Goal: Information Seeking & Learning: Learn about a topic

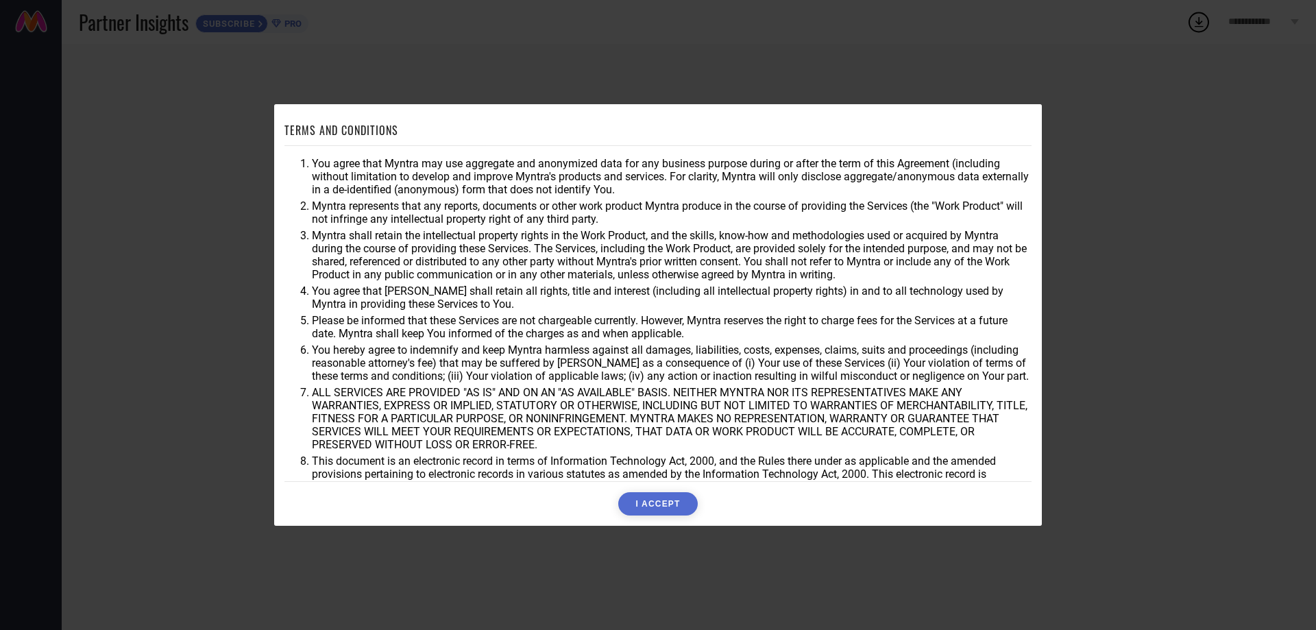
click at [656, 506] on button "I ACCEPT" at bounding box center [657, 503] width 79 height 23
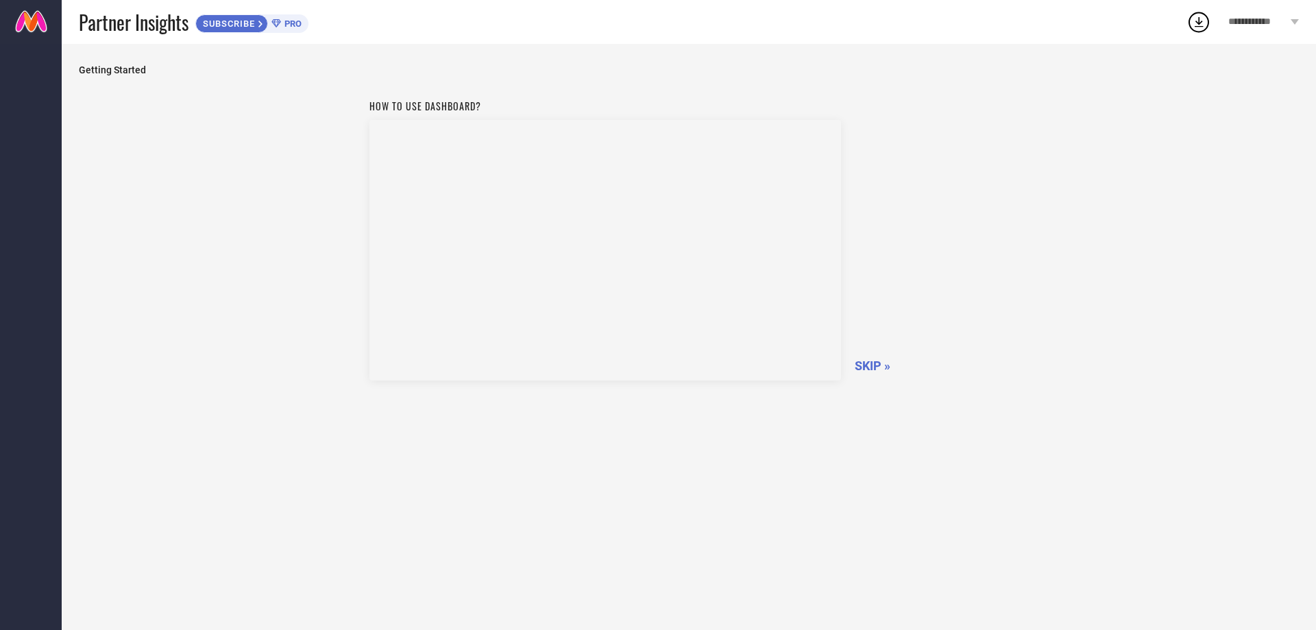
click at [874, 370] on span "SKIP »" at bounding box center [873, 366] width 36 height 14
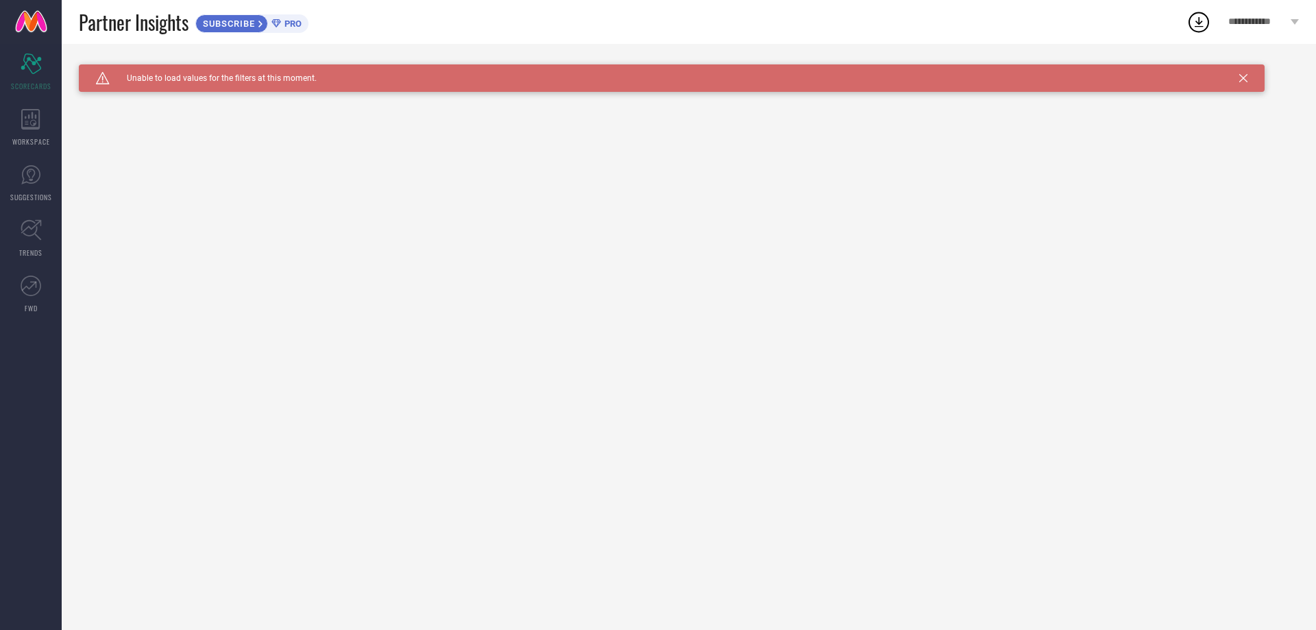
click at [963, 301] on div "Caution Created with Sketch. Unable to load values for the filters at this mome…" at bounding box center [689, 337] width 1255 height 586
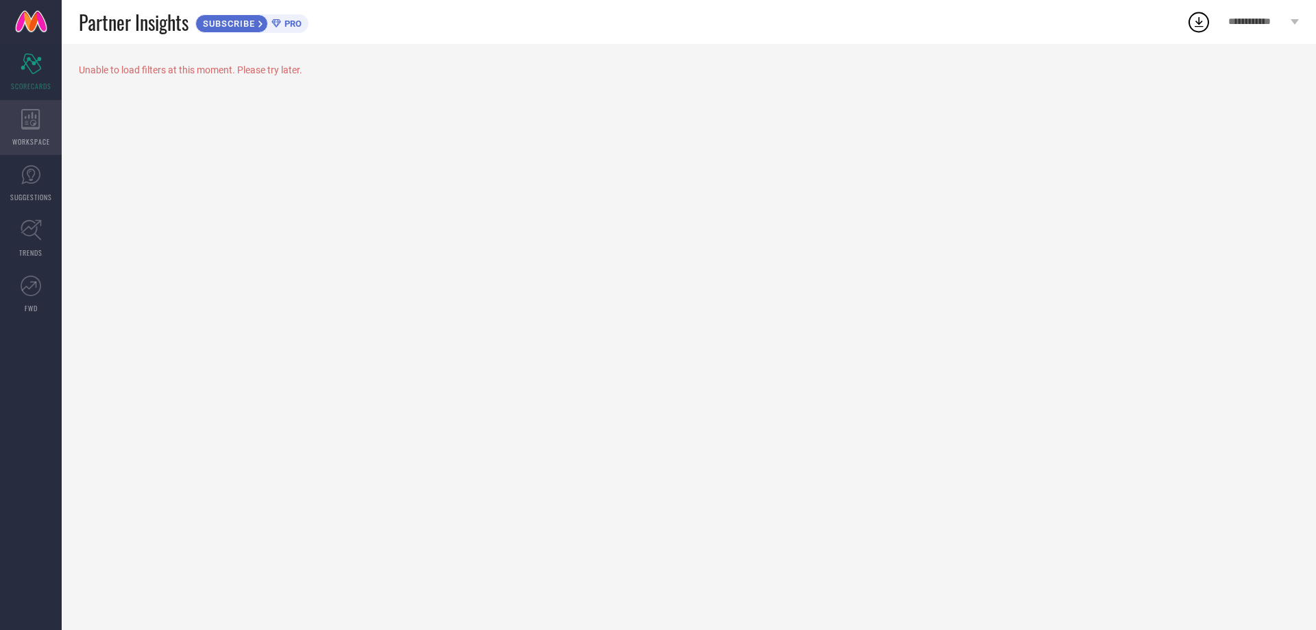
click at [23, 128] on icon at bounding box center [30, 119] width 19 height 21
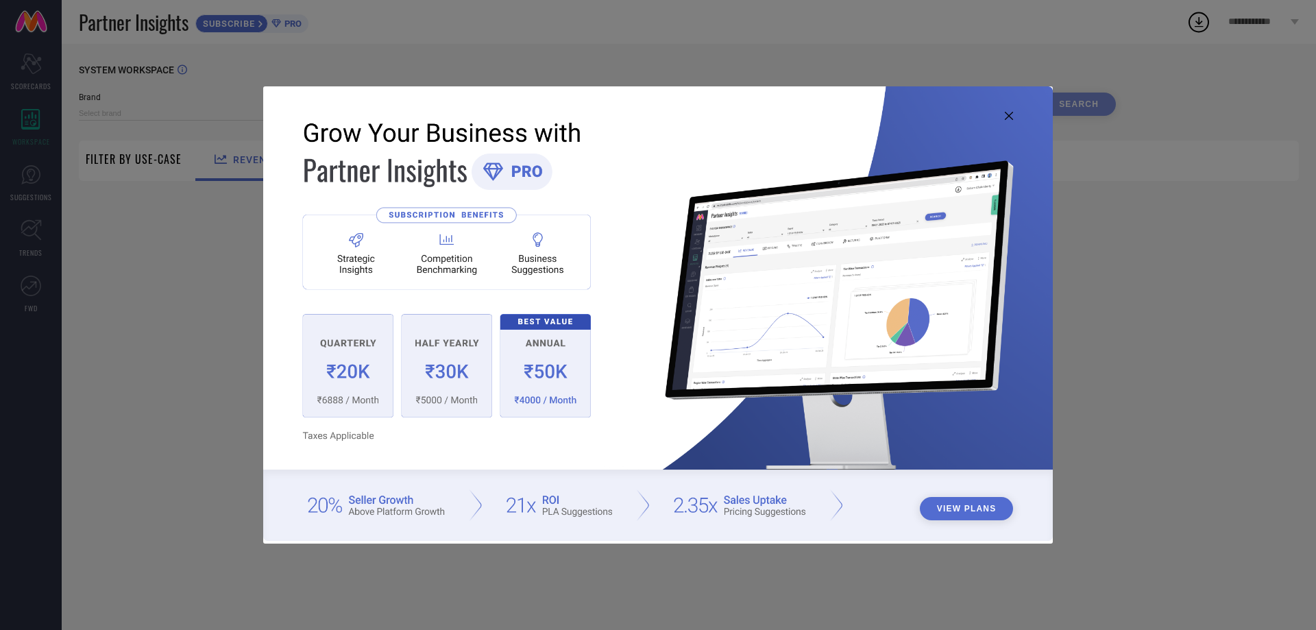
type input "1 STOP FASHION"
type input "All"
click at [1131, 488] on div "View Plans" at bounding box center [658, 315] width 1316 height 630
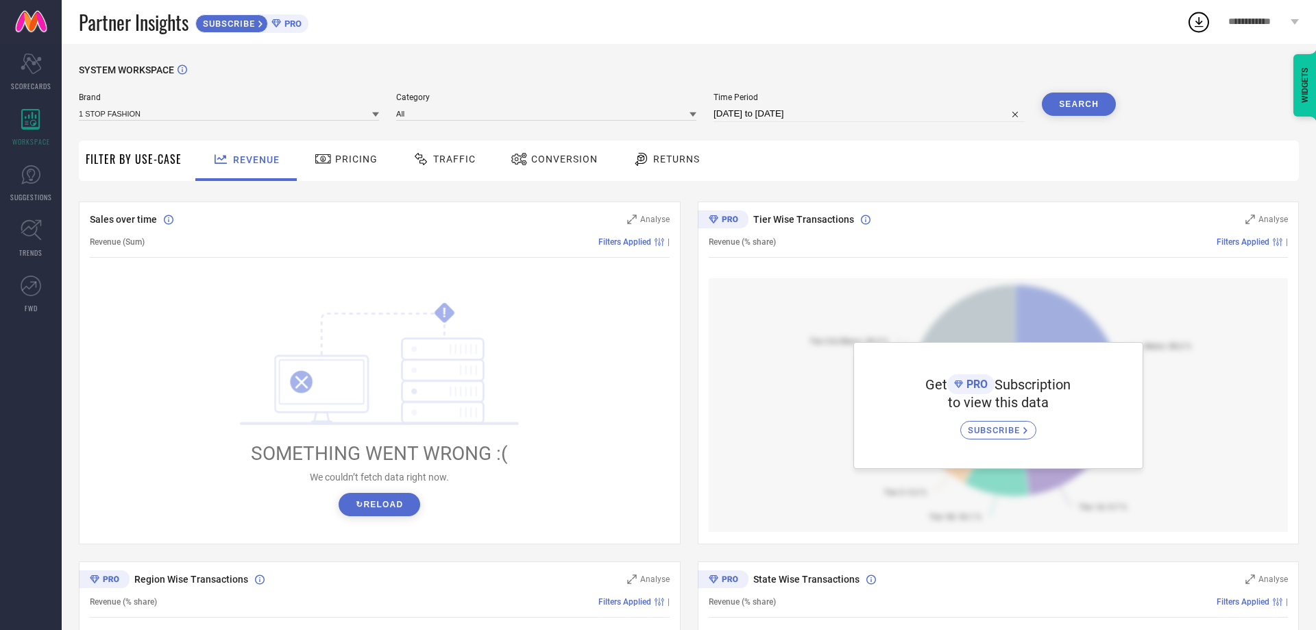
click at [346, 158] on span "Pricing" at bounding box center [356, 159] width 43 height 11
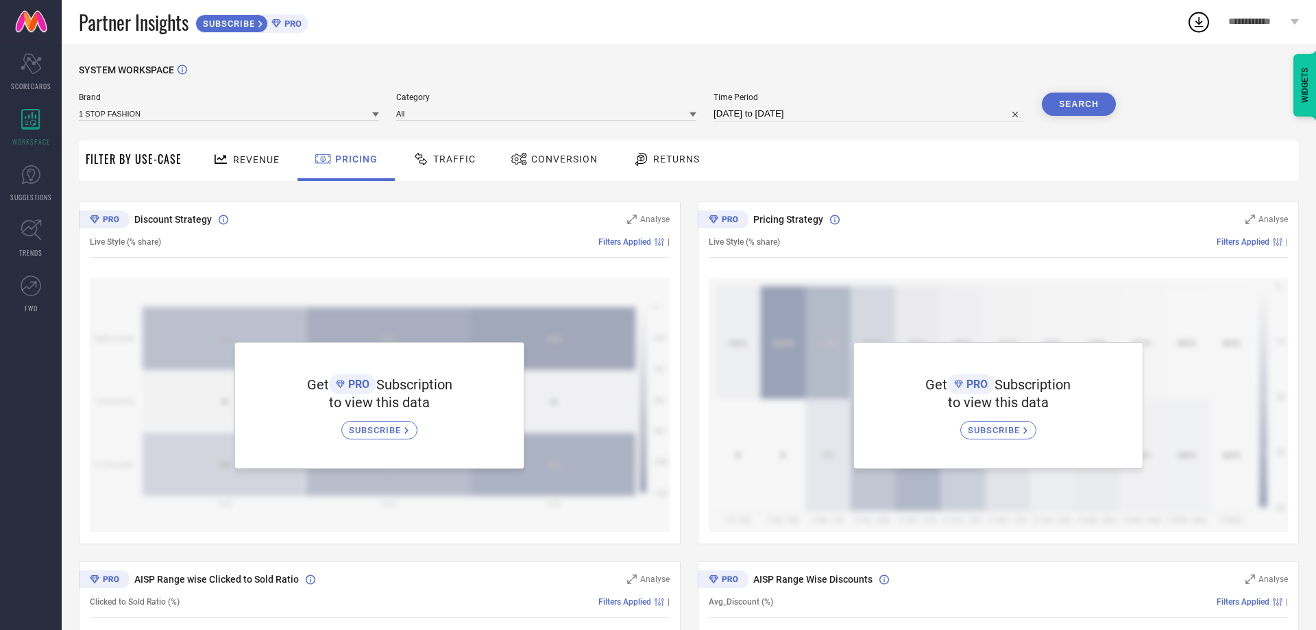
click at [458, 160] on span "Traffic" at bounding box center [454, 159] width 43 height 11
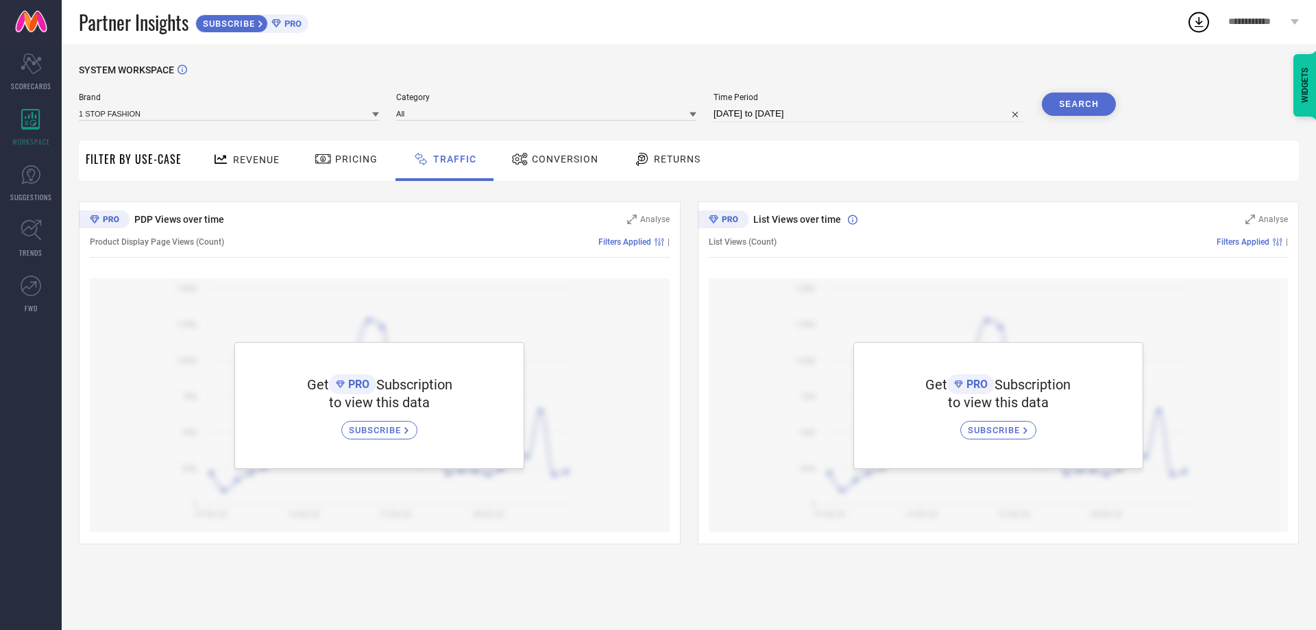
drag, startPoint x: 532, startPoint y: 158, endPoint x: 544, endPoint y: 154, distance: 12.4
click at [533, 158] on span "Conversion" at bounding box center [565, 159] width 67 height 11
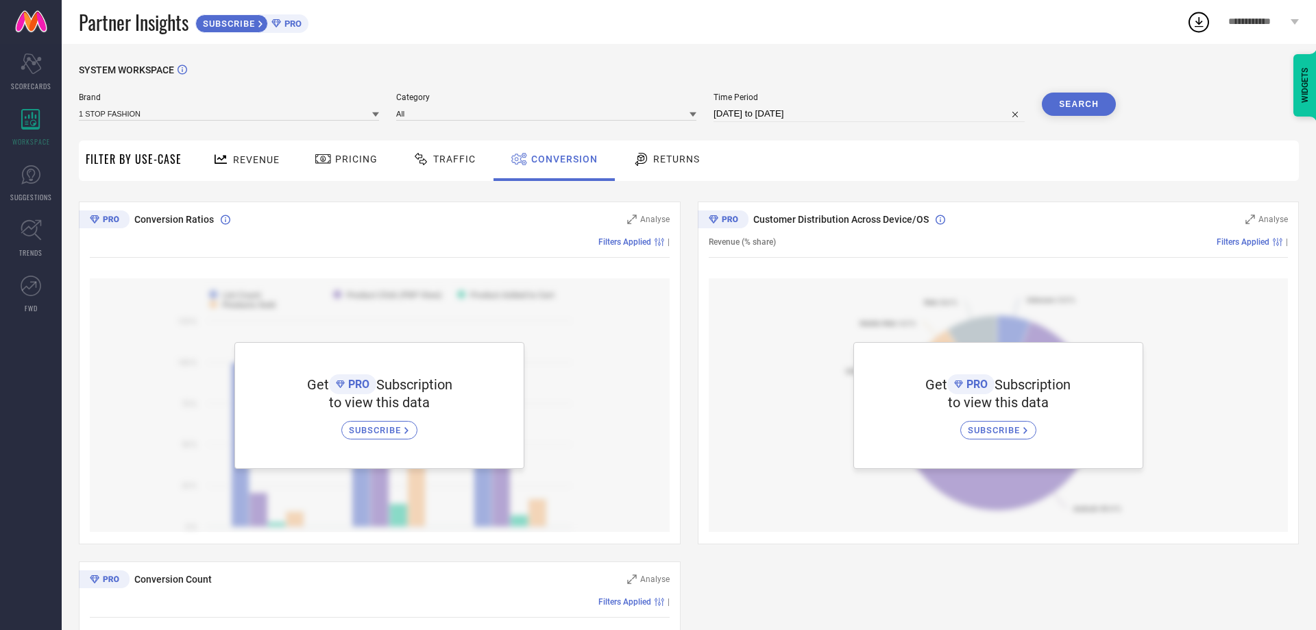
click at [683, 156] on span "Returns" at bounding box center [676, 159] width 47 height 11
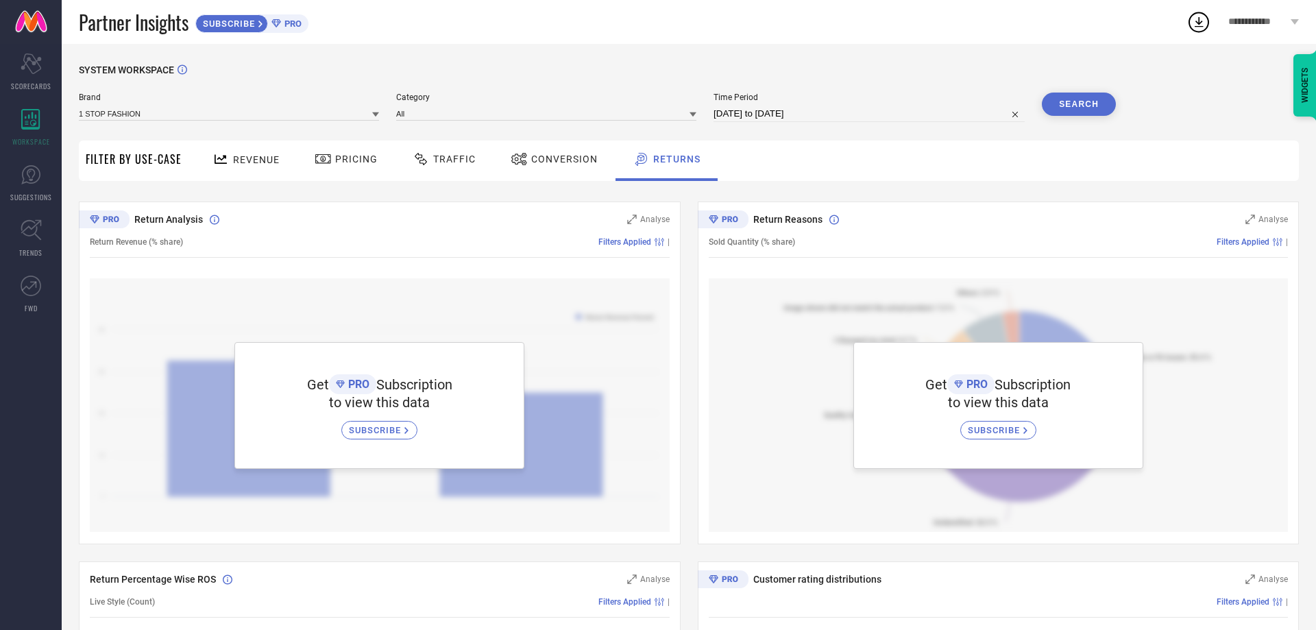
click at [380, 433] on span "SUBSCRIBE" at bounding box center [377, 430] width 56 height 10
click at [252, 160] on span "Revenue" at bounding box center [256, 159] width 47 height 11
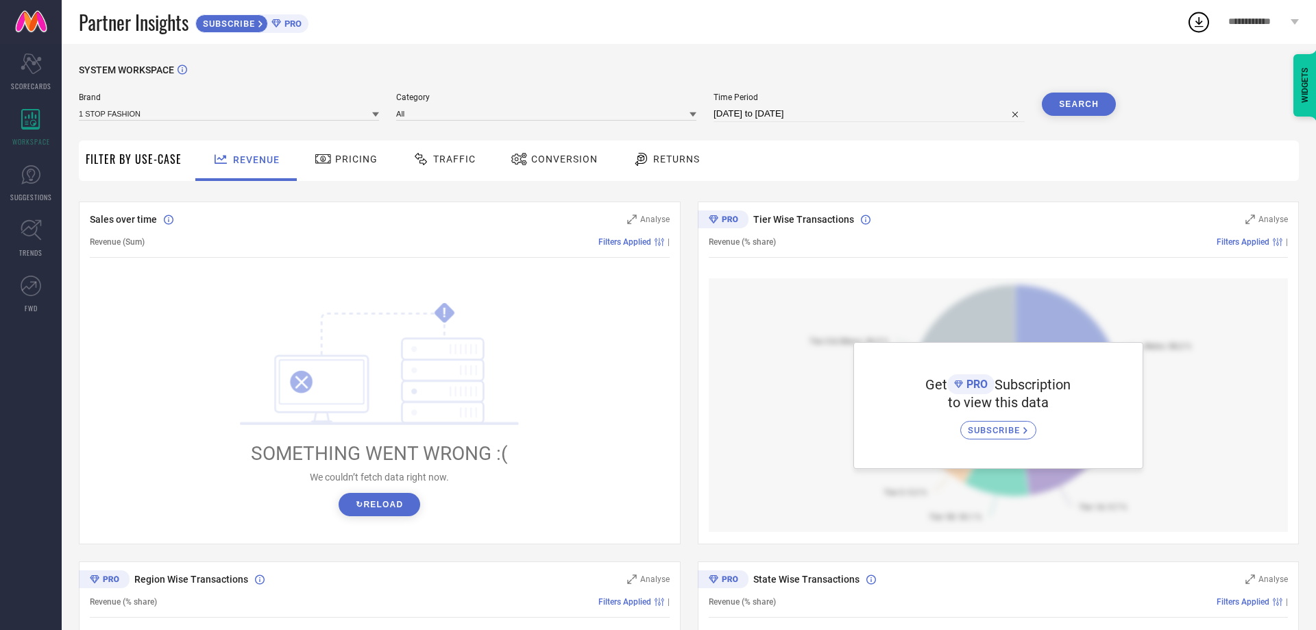
click at [388, 495] on button "↻ Reload" at bounding box center [380, 504] width 82 height 23
click at [339, 163] on span "Pricing" at bounding box center [356, 159] width 43 height 11
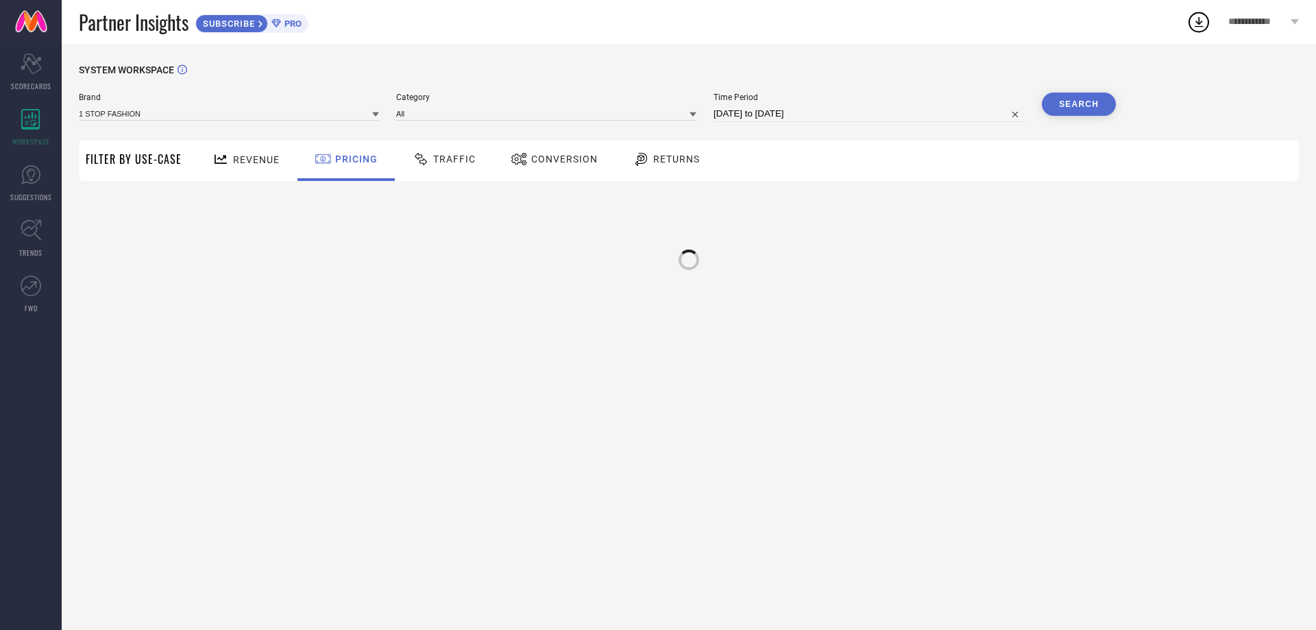
click at [455, 159] on span "Traffic" at bounding box center [454, 159] width 43 height 11
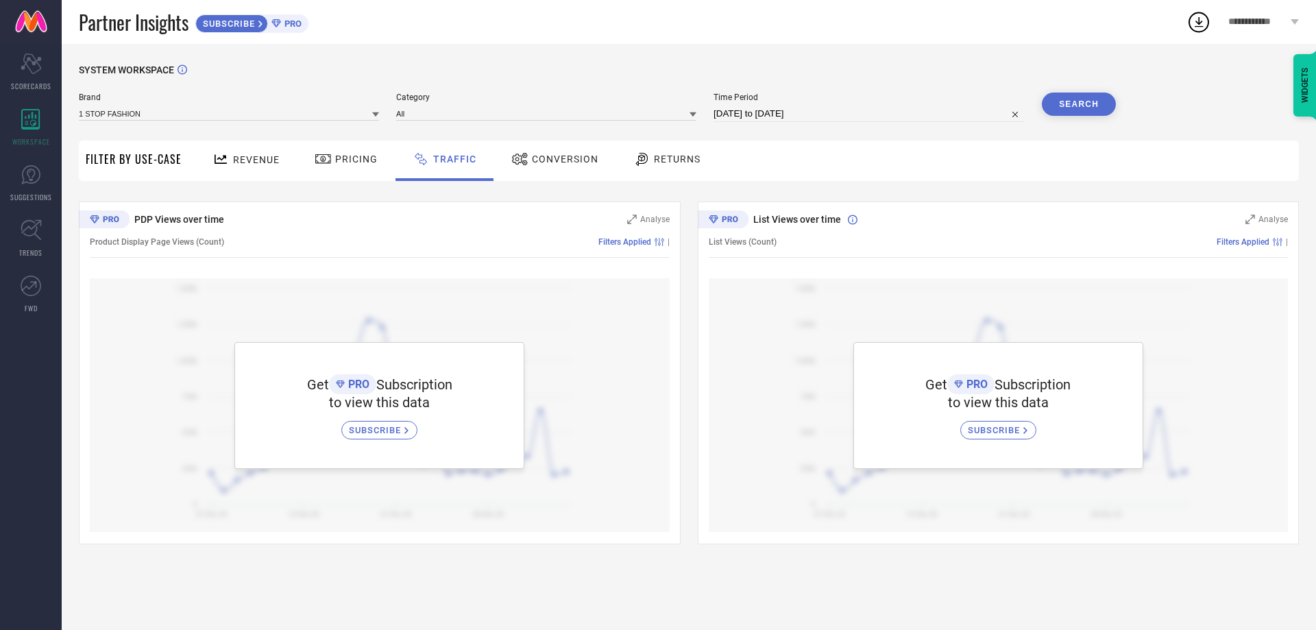
click at [217, 124] on div "Brand 1 STOP FASHION Category All Time Period [DATE] to [DATE] Search" at bounding box center [597, 113] width 1037 height 41
click at [219, 116] on input at bounding box center [229, 113] width 300 height 14
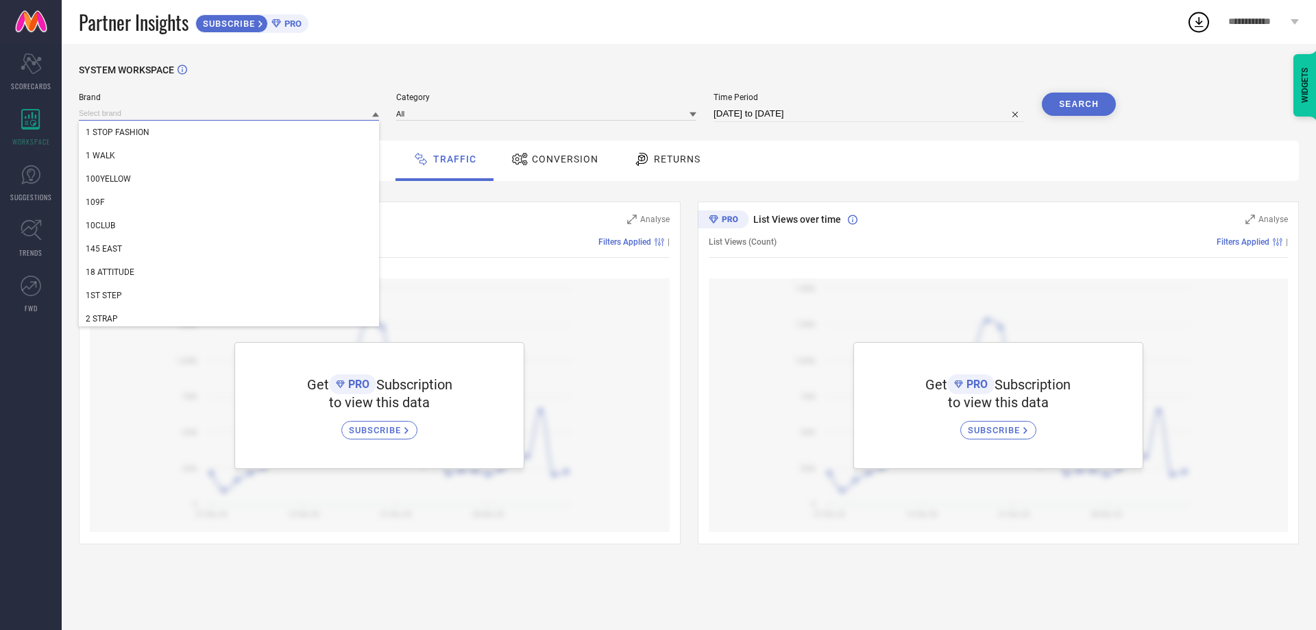
click at [219, 116] on input at bounding box center [229, 113] width 300 height 14
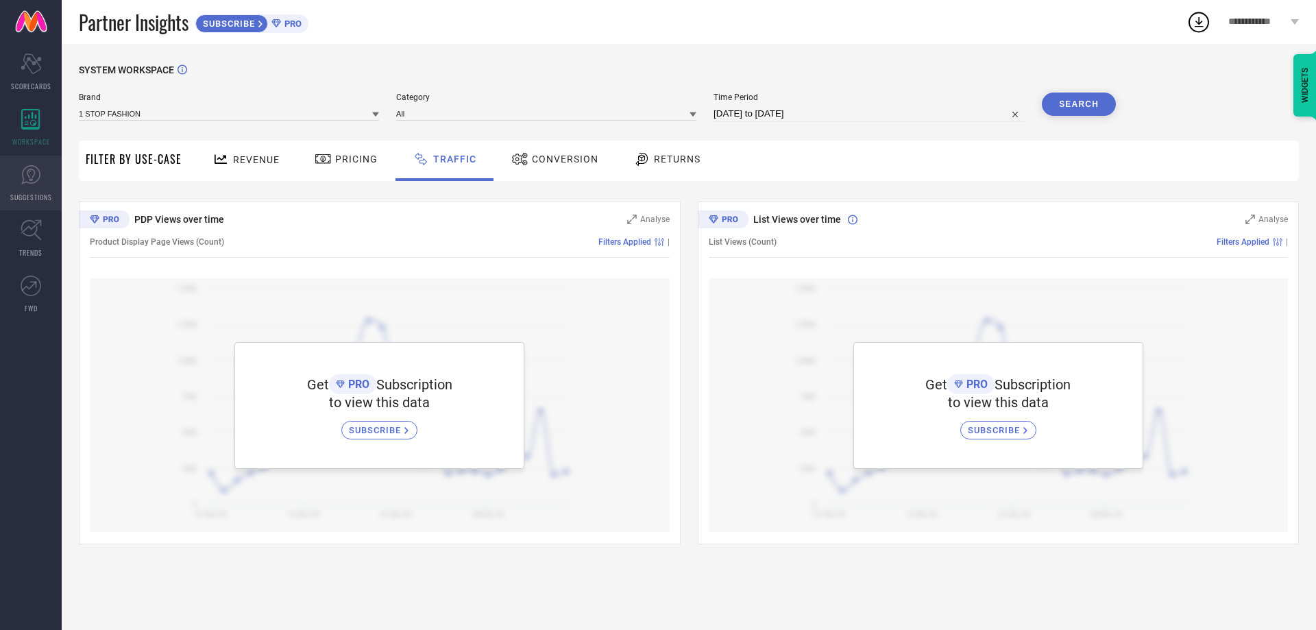
click at [36, 192] on span "SUGGESTIONS" at bounding box center [31, 197] width 42 height 10
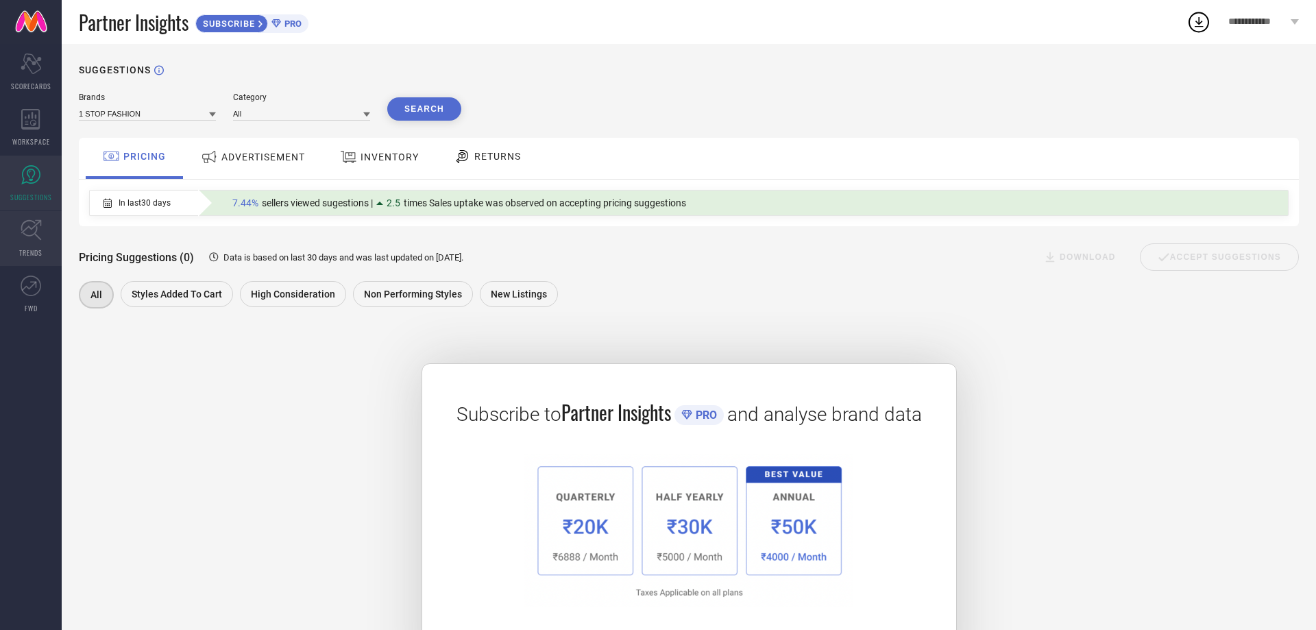
click at [31, 251] on span "TRENDS" at bounding box center [30, 253] width 23 height 10
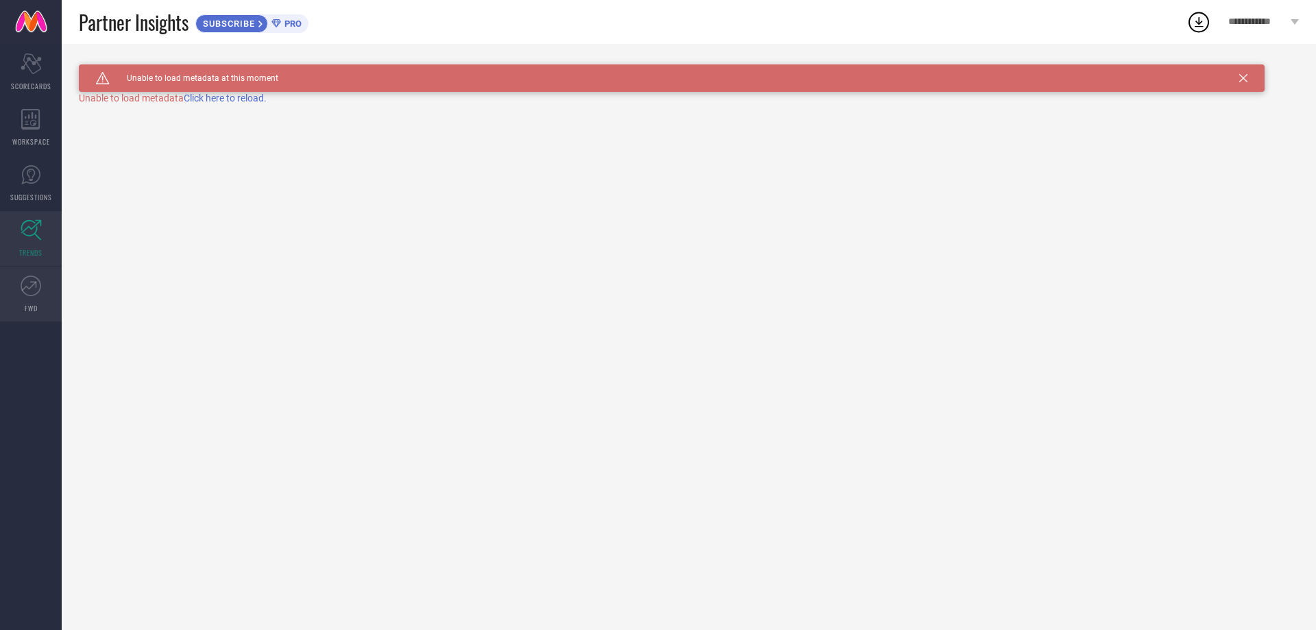
click at [23, 288] on icon at bounding box center [31, 286] width 21 height 21
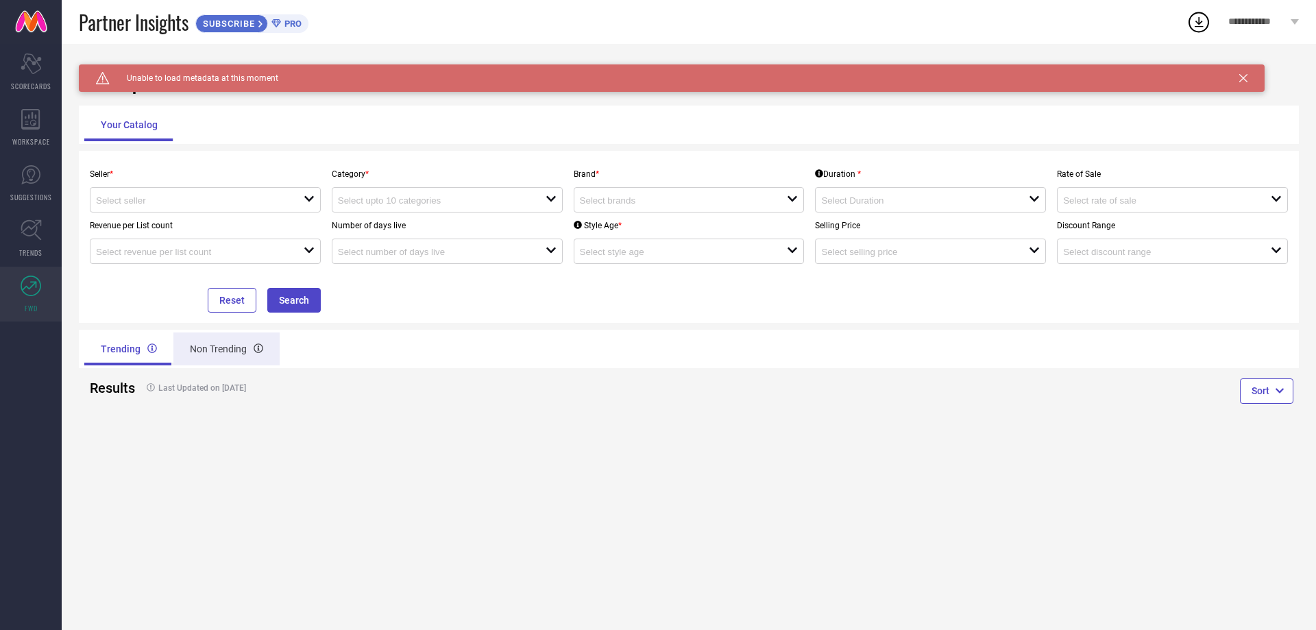
click at [246, 352] on div "Non Trending" at bounding box center [226, 349] width 106 height 33
click at [125, 356] on div "Trending" at bounding box center [127, 349] width 86 height 33
click at [58, 76] on div "Scorecard SCORECARDS" at bounding box center [31, 72] width 62 height 55
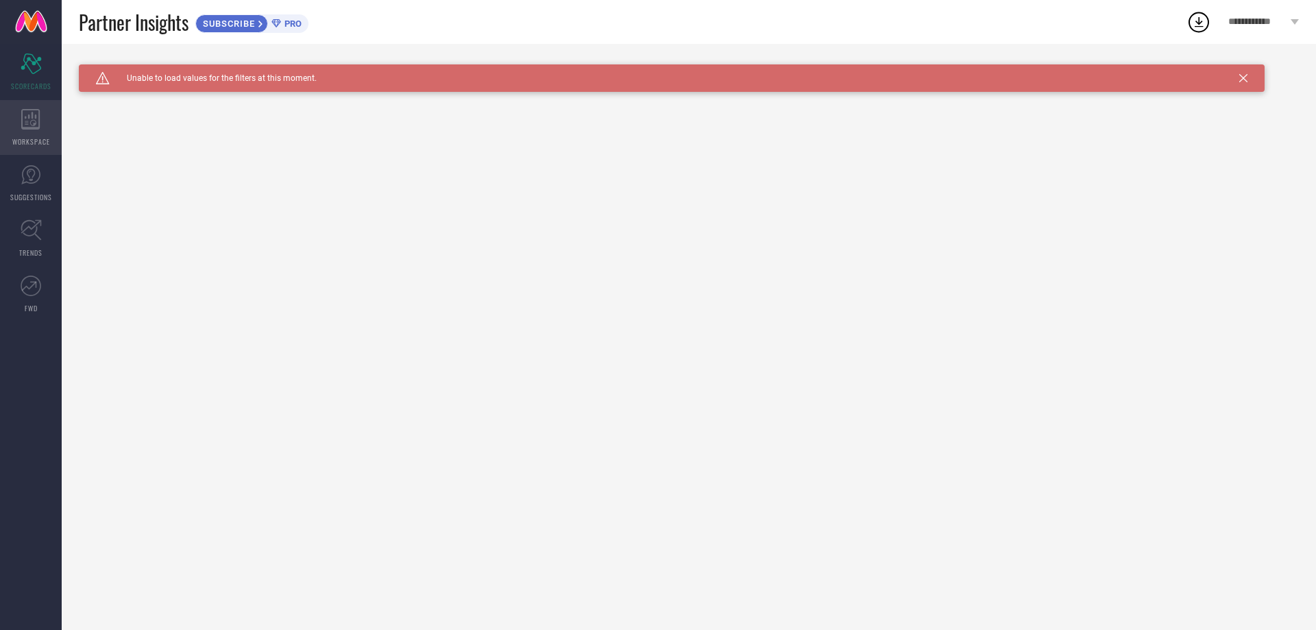
click at [29, 126] on icon at bounding box center [30, 119] width 19 height 21
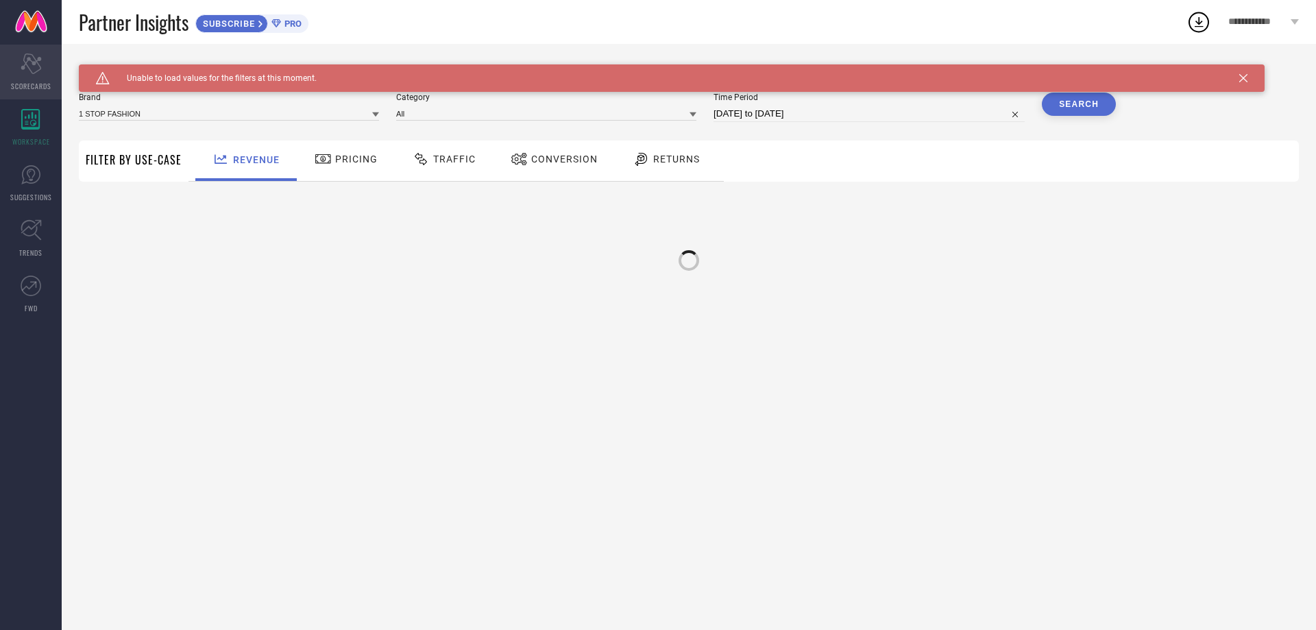
type input "1 STOP FASHION"
type input "All"
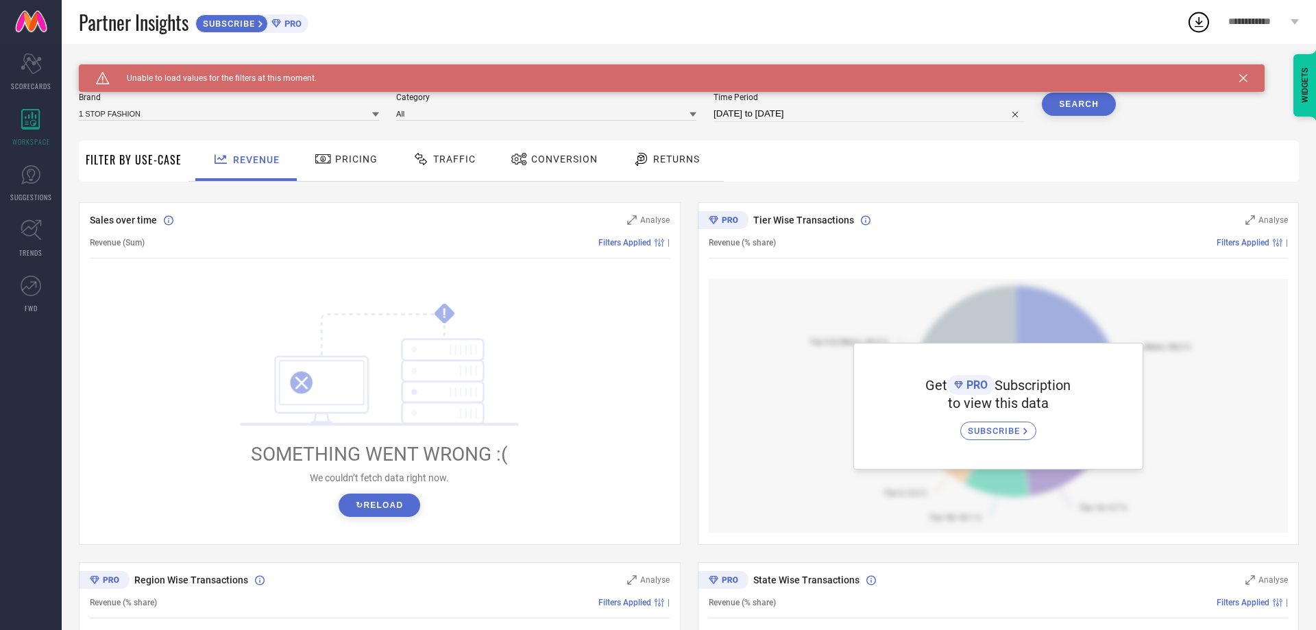
click at [1020, 240] on div "Filters Applied |" at bounding box center [1032, 243] width 513 height 10
click at [1239, 243] on span "Filters Applied" at bounding box center [1243, 243] width 53 height 10
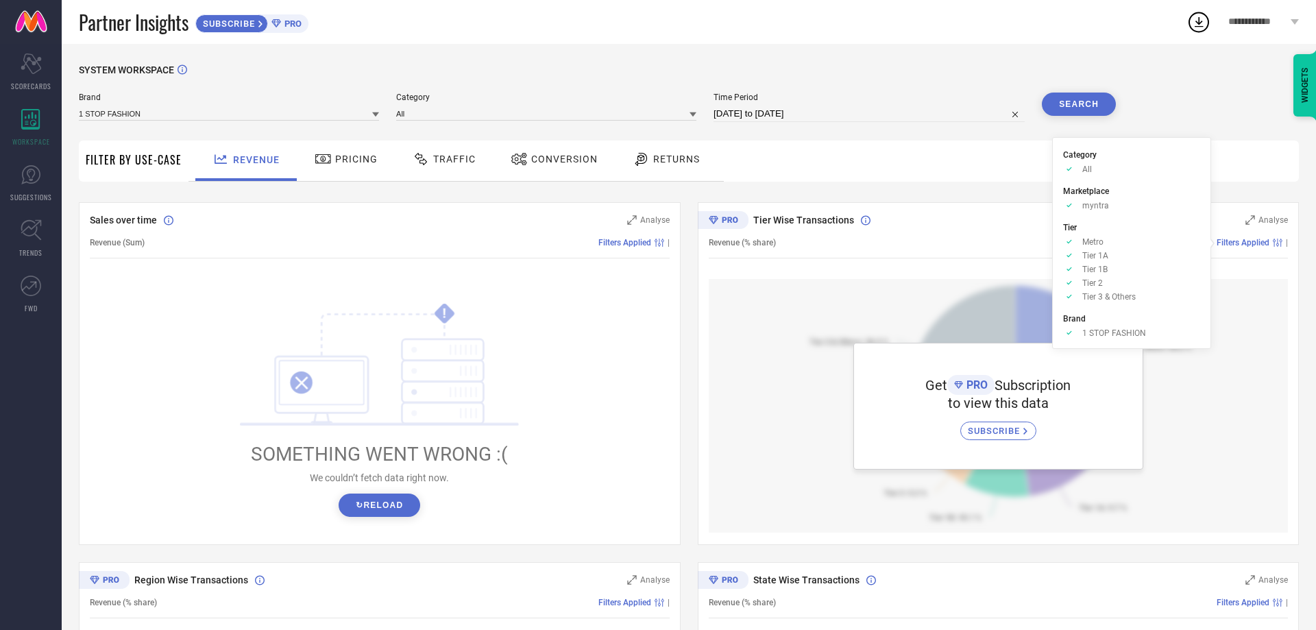
click at [1092, 337] on span "1 STOP FASHION" at bounding box center [1115, 333] width 64 height 10
click at [700, 387] on div "Tier Wise Transactions Analyse Revenue (% share) Filters Applied | Get PRO Subs…" at bounding box center [999, 373] width 602 height 343
click at [1179, 118] on div "SYSTEM WORKSPACE Brand 1 STOP FASHION Category All Time Period [DATE] to [DATE]…" at bounding box center [689, 484] width 1220 height 841
click at [669, 214] on div "Analyse" at bounding box center [648, 220] width 43 height 14
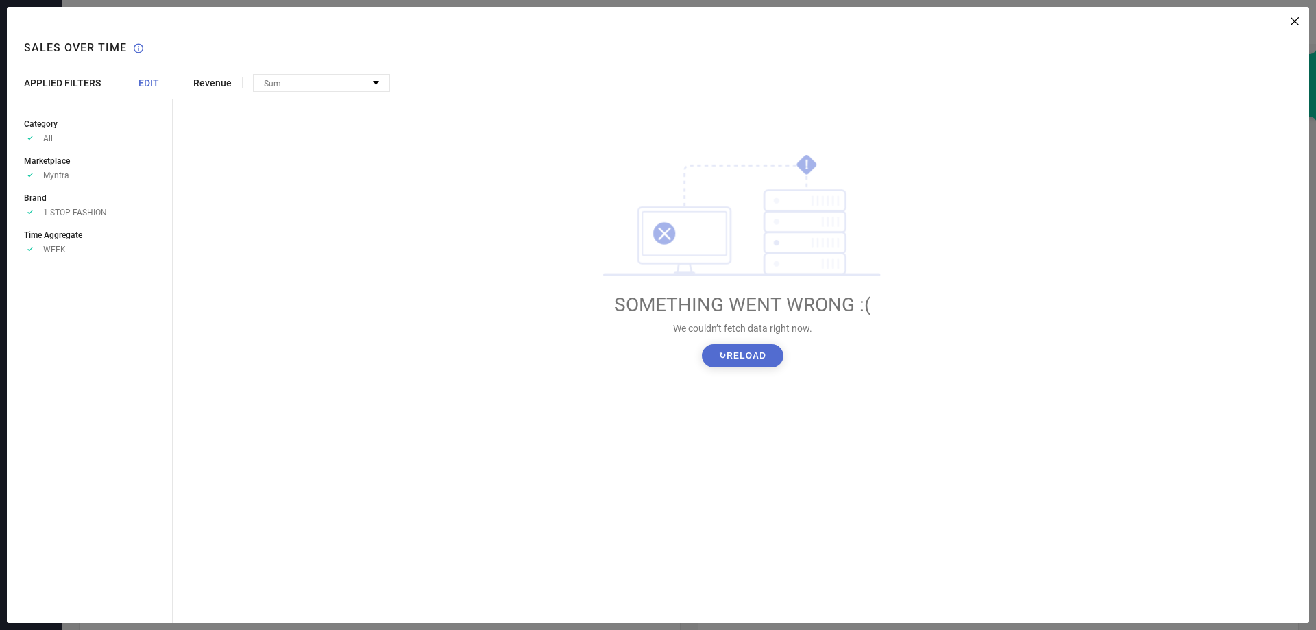
click at [1299, 23] on div "Revenue Sum No options available ! SOMETHING WENT WRONG :( We couldn’t fetch da…" at bounding box center [741, 315] width 1137 height 616
click at [1295, 19] on icon at bounding box center [1295, 21] width 8 height 8
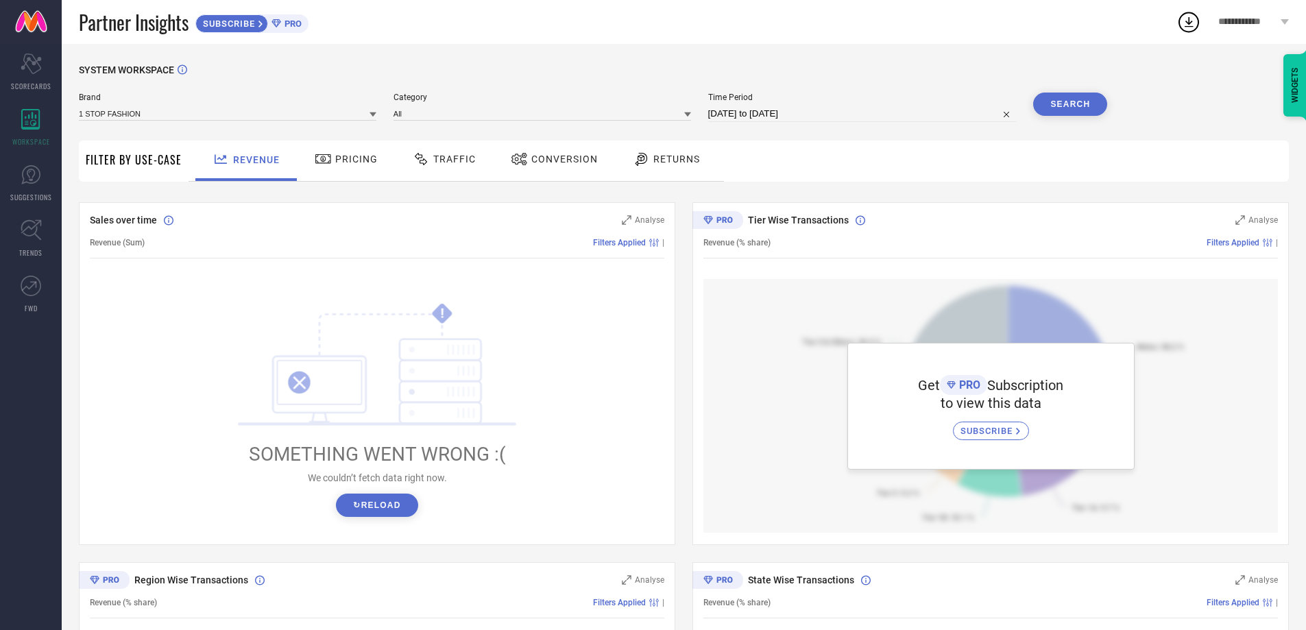
click at [687, 208] on div "Sales over time Analyse Revenue (Sum) Filters Applied | ! SOMETHING WENT WRONG …" at bounding box center [684, 553] width 1210 height 703
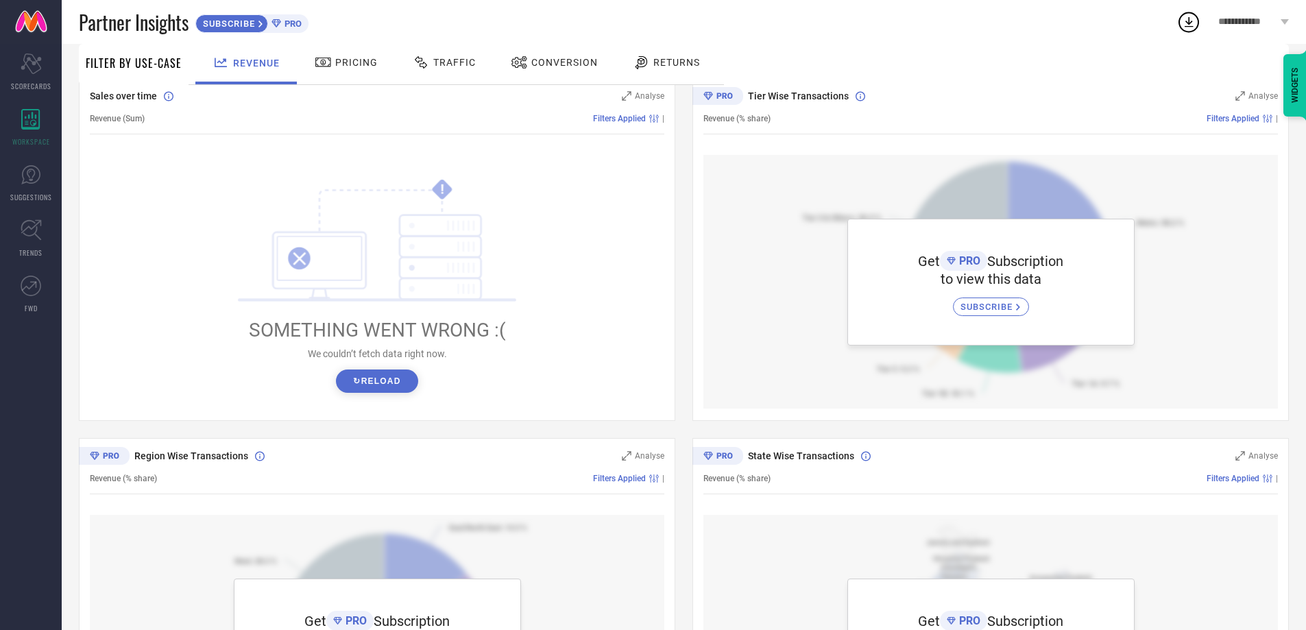
scroll to position [206, 0]
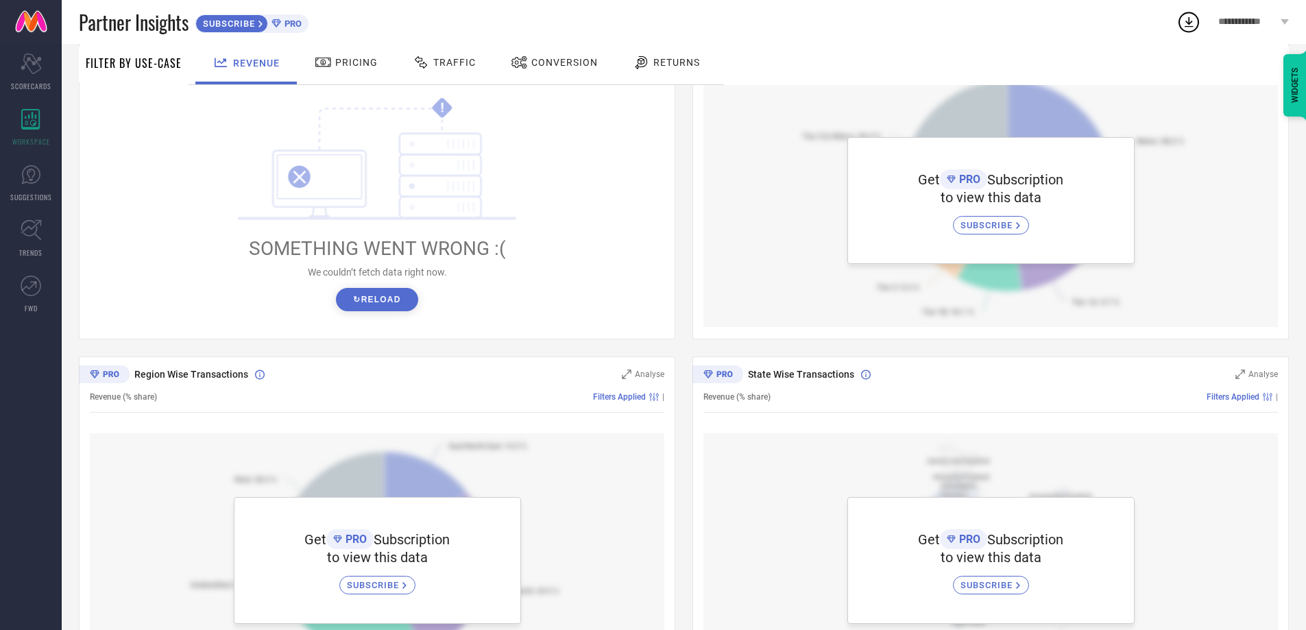
click at [616, 350] on div "Sales over time Analyse Revenue (Sum) Filters Applied | ! SOMETHING WENT WRONG …" at bounding box center [684, 348] width 1210 height 703
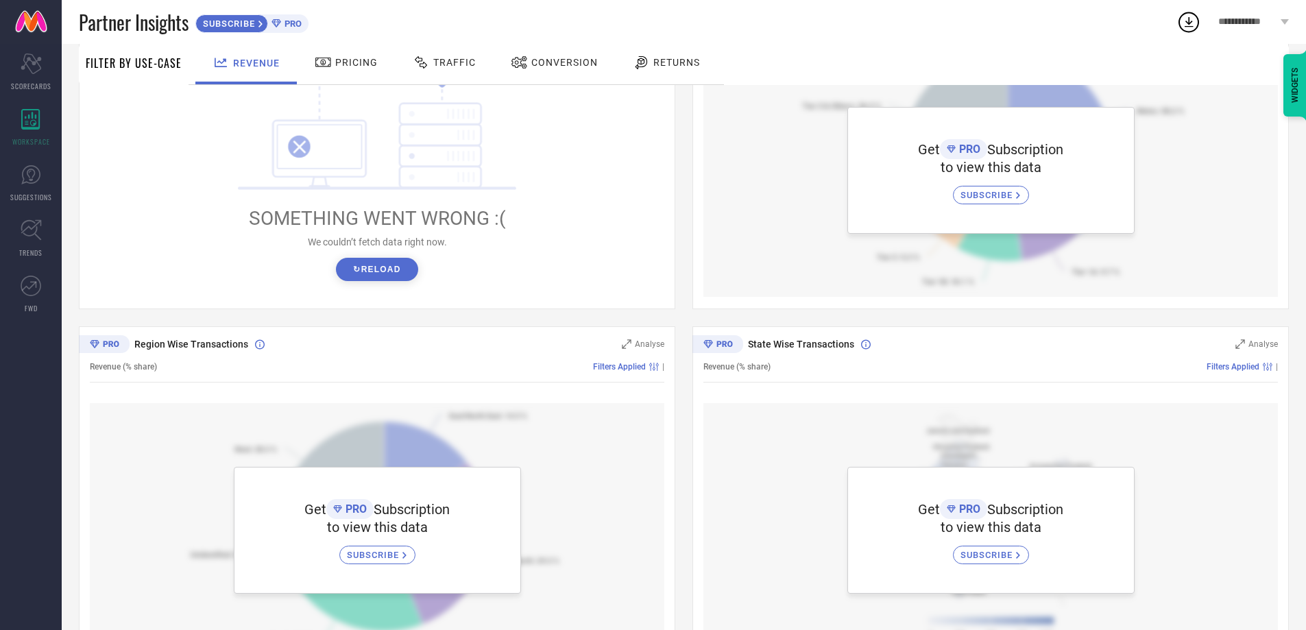
scroll to position [228, 0]
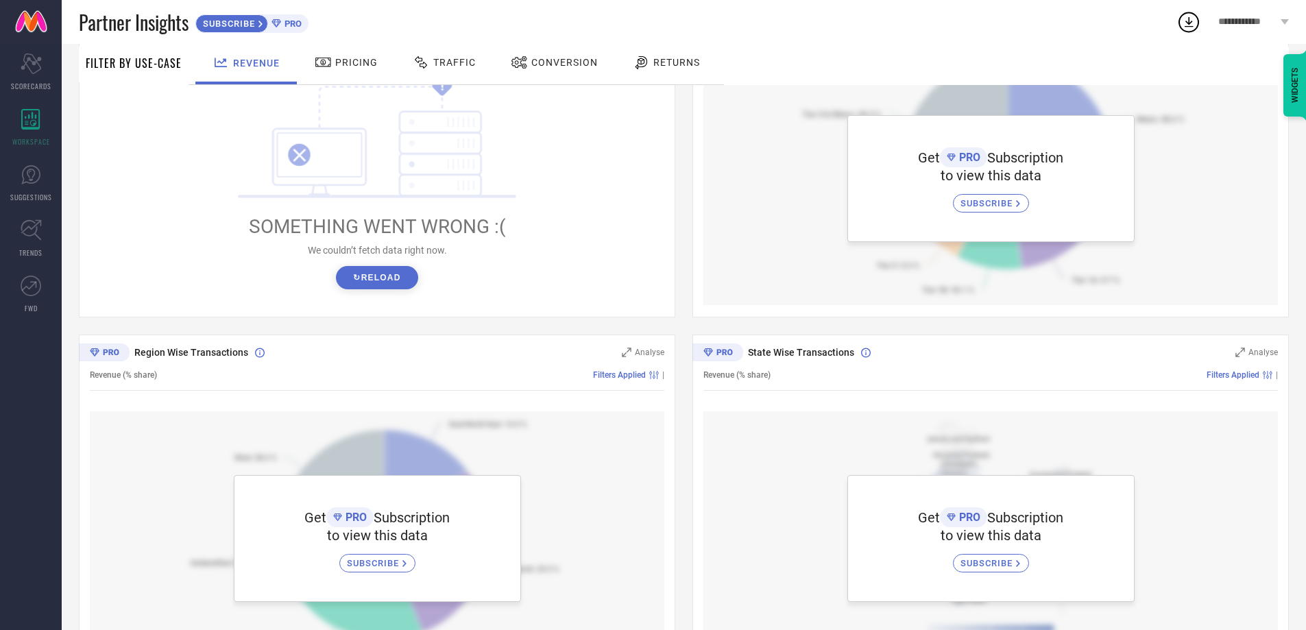
click at [671, 322] on div "Sales over time Analyse Revenue (Sum) Filters Applied | ! SOMETHING WENT WRONG …" at bounding box center [684, 326] width 1210 height 703
click at [695, 324] on div "Sales over time Analyse Revenue (Sum) Filters Applied | ! SOMETHING WENT WRONG …" at bounding box center [684, 326] width 1210 height 703
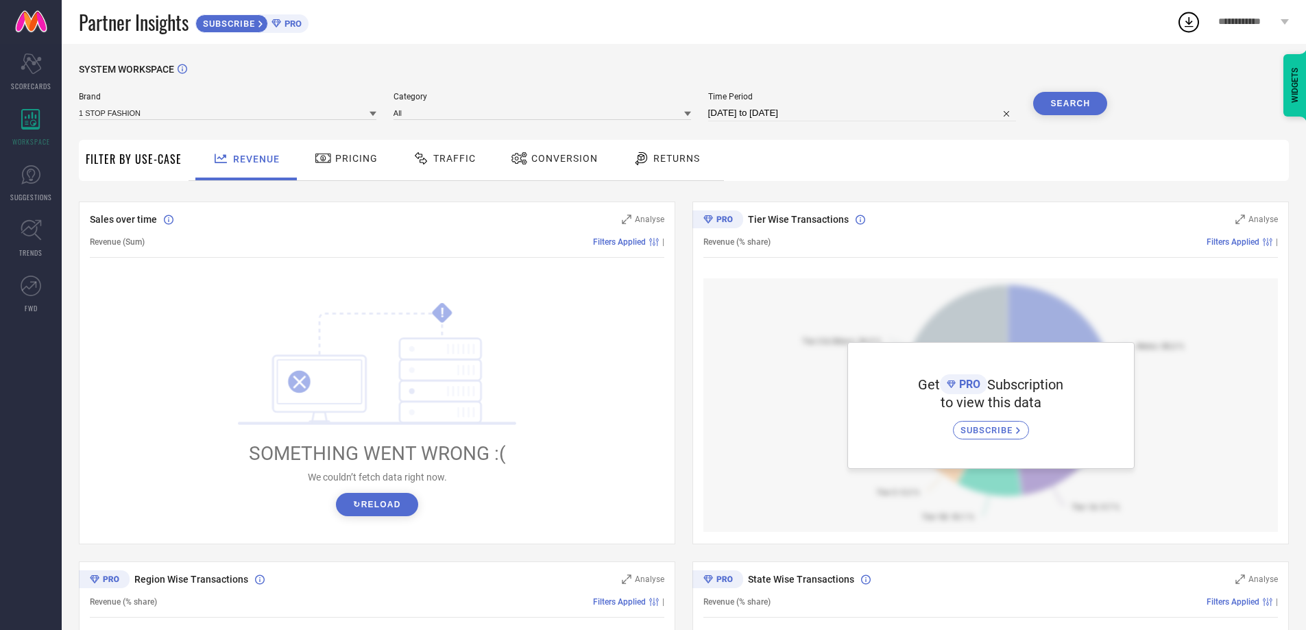
scroll to position [0, 0]
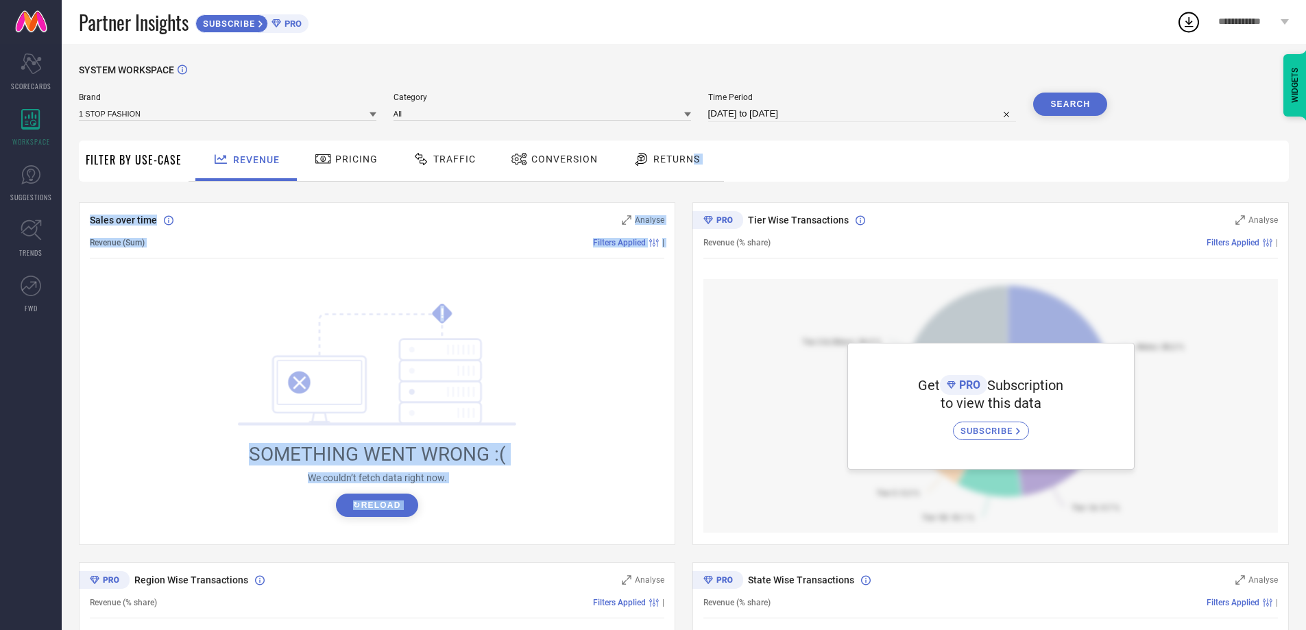
drag, startPoint x: 690, startPoint y: 180, endPoint x: 697, endPoint y: 202, distance: 22.6
click at [697, 202] on div "SYSTEM WORKSPACE Brand 1 STOP FASHION Category All Time Period [DATE] to [DATE]…" at bounding box center [684, 484] width 1210 height 841
click at [681, 190] on div "SYSTEM WORKSPACE Brand 1 STOP FASHION Category All Time Period [DATE] to [DATE]…" at bounding box center [684, 484] width 1210 height 841
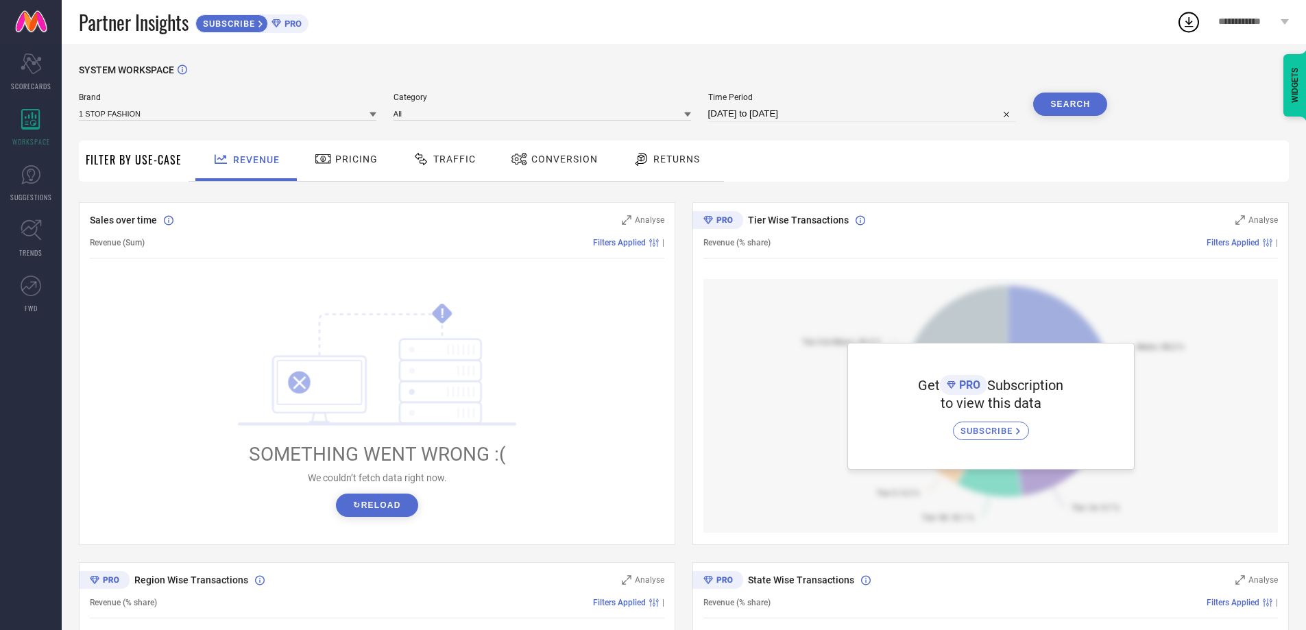
click at [681, 190] on div "SYSTEM WORKSPACE Brand 1 STOP FASHION Category All Time Period [DATE] to [DATE]…" at bounding box center [684, 484] width 1210 height 841
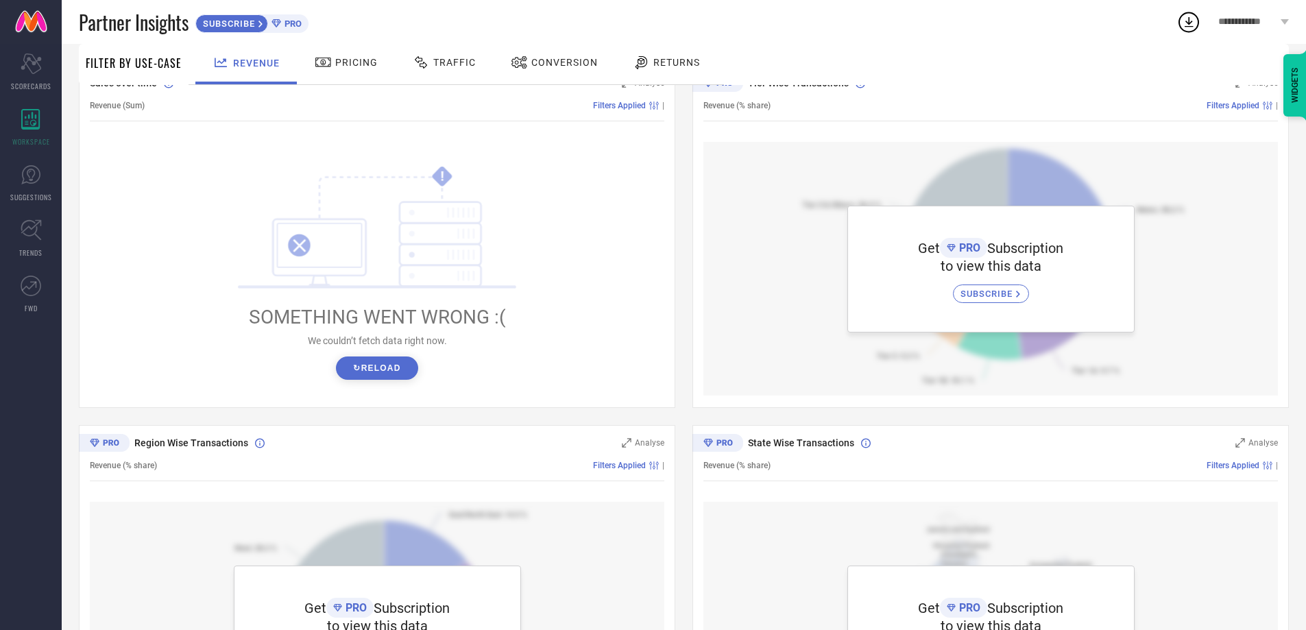
scroll to position [206, 0]
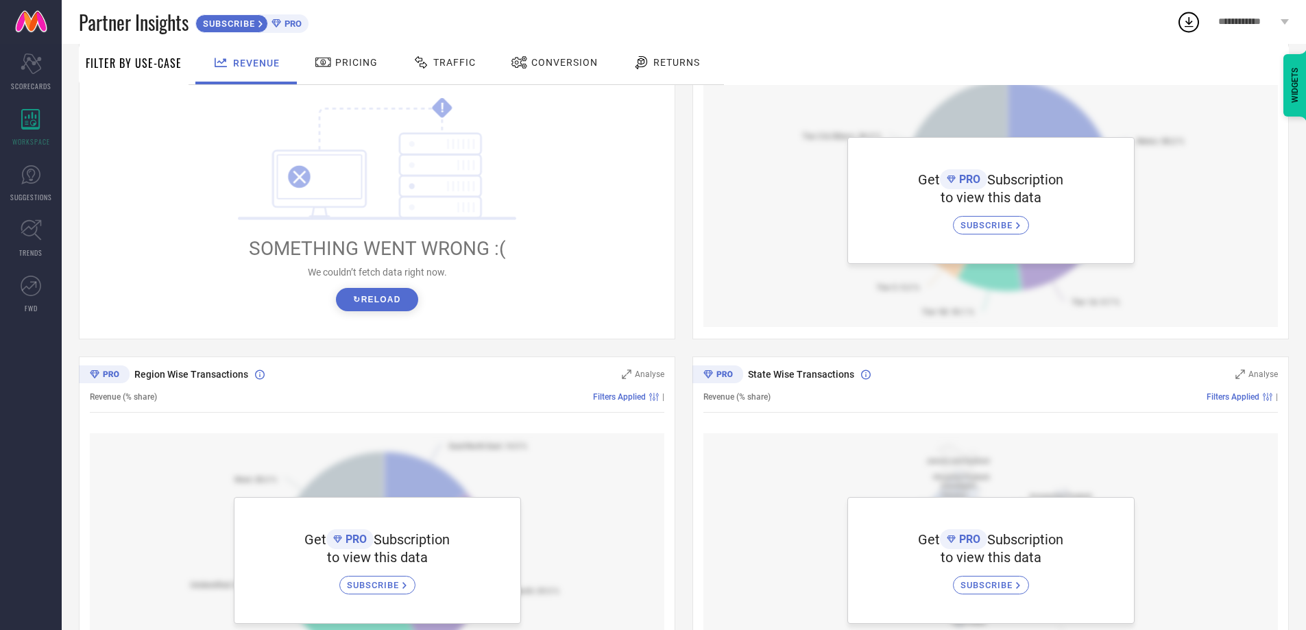
click at [687, 339] on div "Sales over time Analyse Revenue (Sum) Filters Applied | ! SOMETHING WENT WRONG …" at bounding box center [684, 348] width 1210 height 703
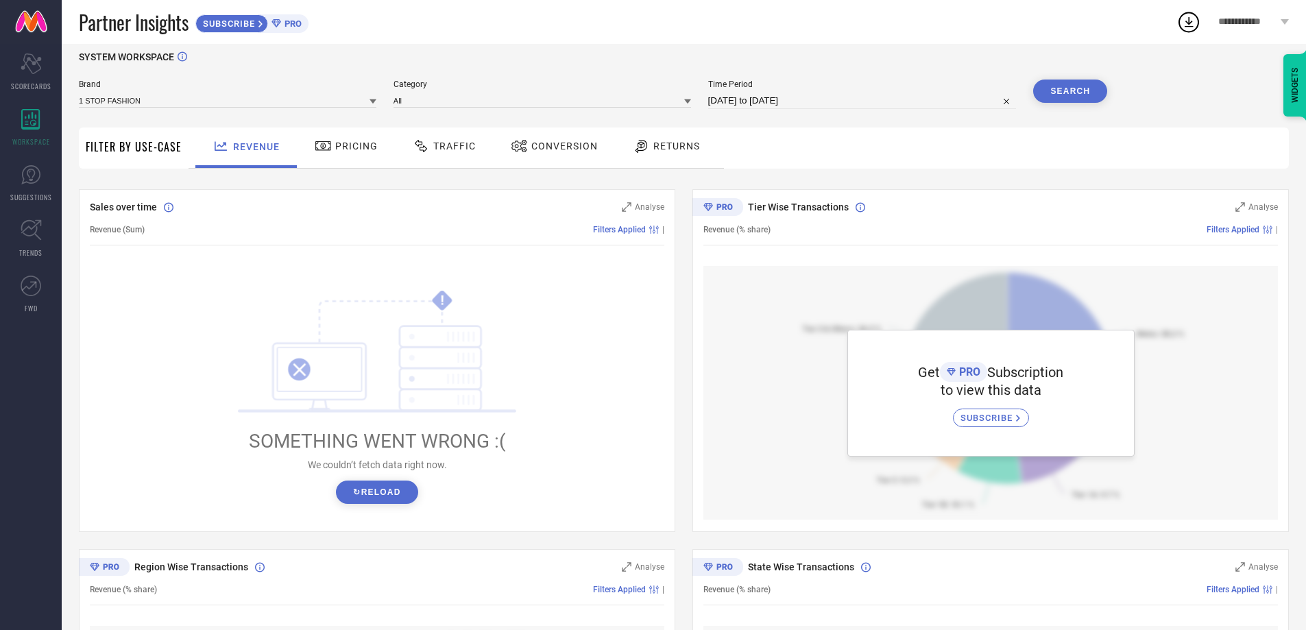
scroll to position [0, 0]
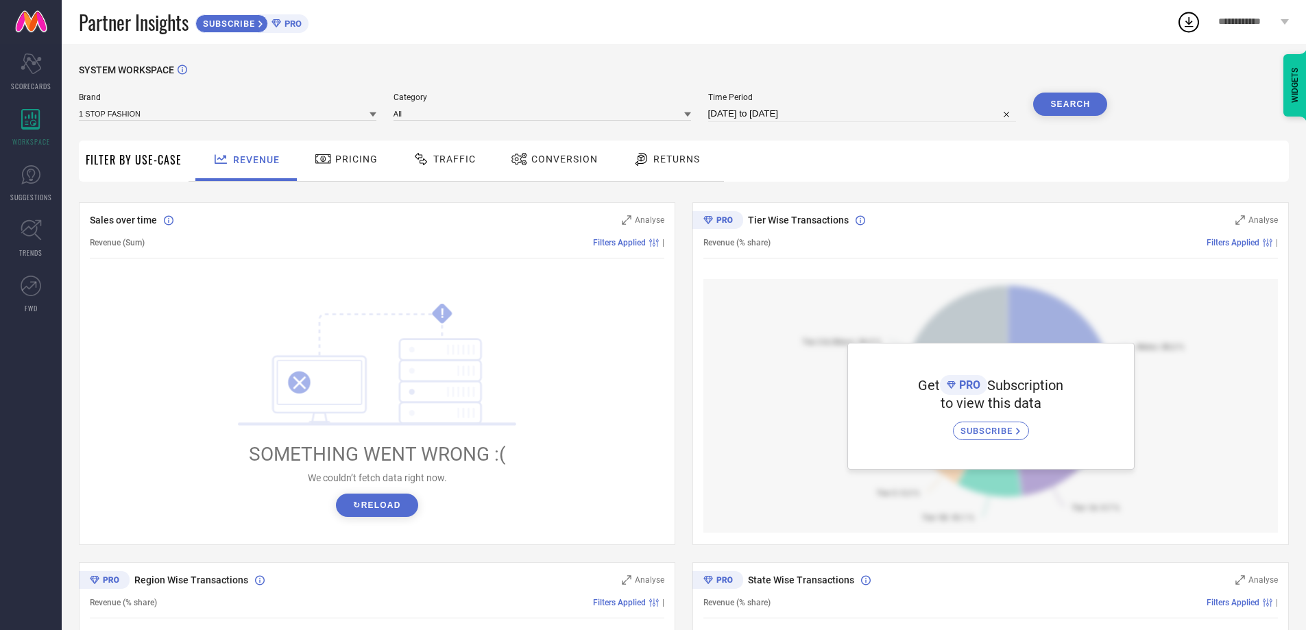
click at [684, 193] on div "SYSTEM WORKSPACE Brand 1 STOP FASHION Category All Time Period [DATE] to [DATE]…" at bounding box center [684, 484] width 1210 height 841
click at [685, 193] on div "SYSTEM WORKSPACE Brand 1 STOP FASHION Category All Time Period [DATE] to [DATE]…" at bounding box center [684, 484] width 1210 height 841
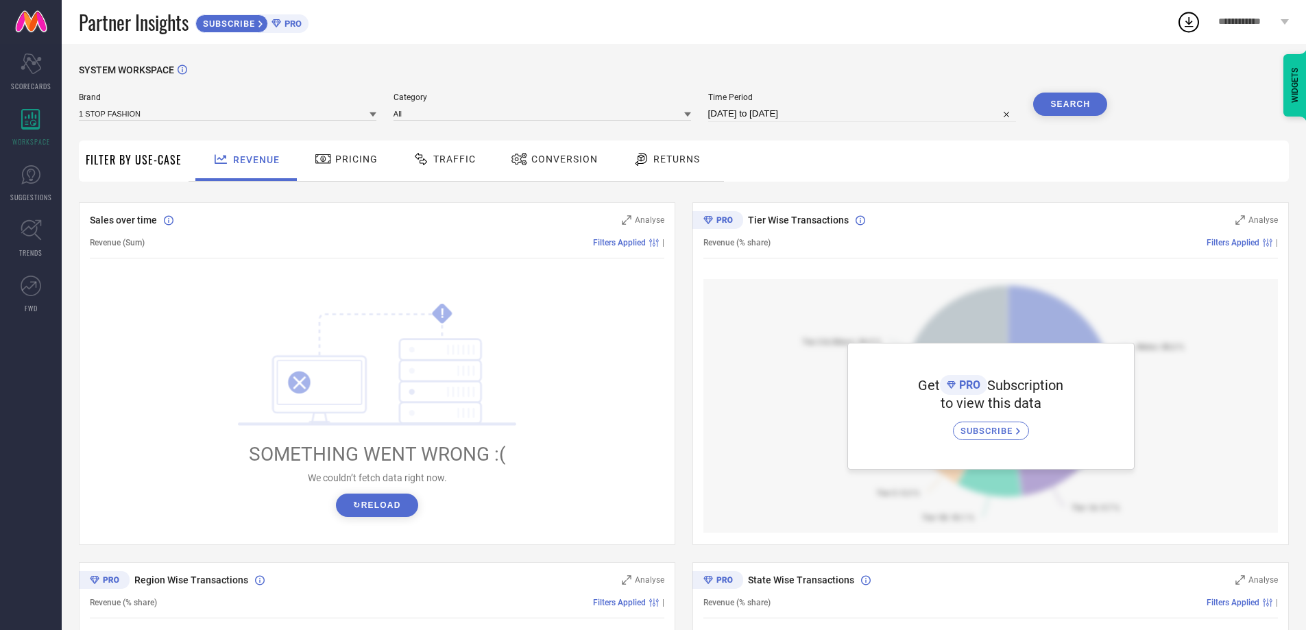
click at [685, 193] on div "SYSTEM WORKSPACE Brand 1 STOP FASHION Category All Time Period [DATE] to [DATE]…" at bounding box center [684, 484] width 1210 height 841
